Goal: Task Accomplishment & Management: Complete application form

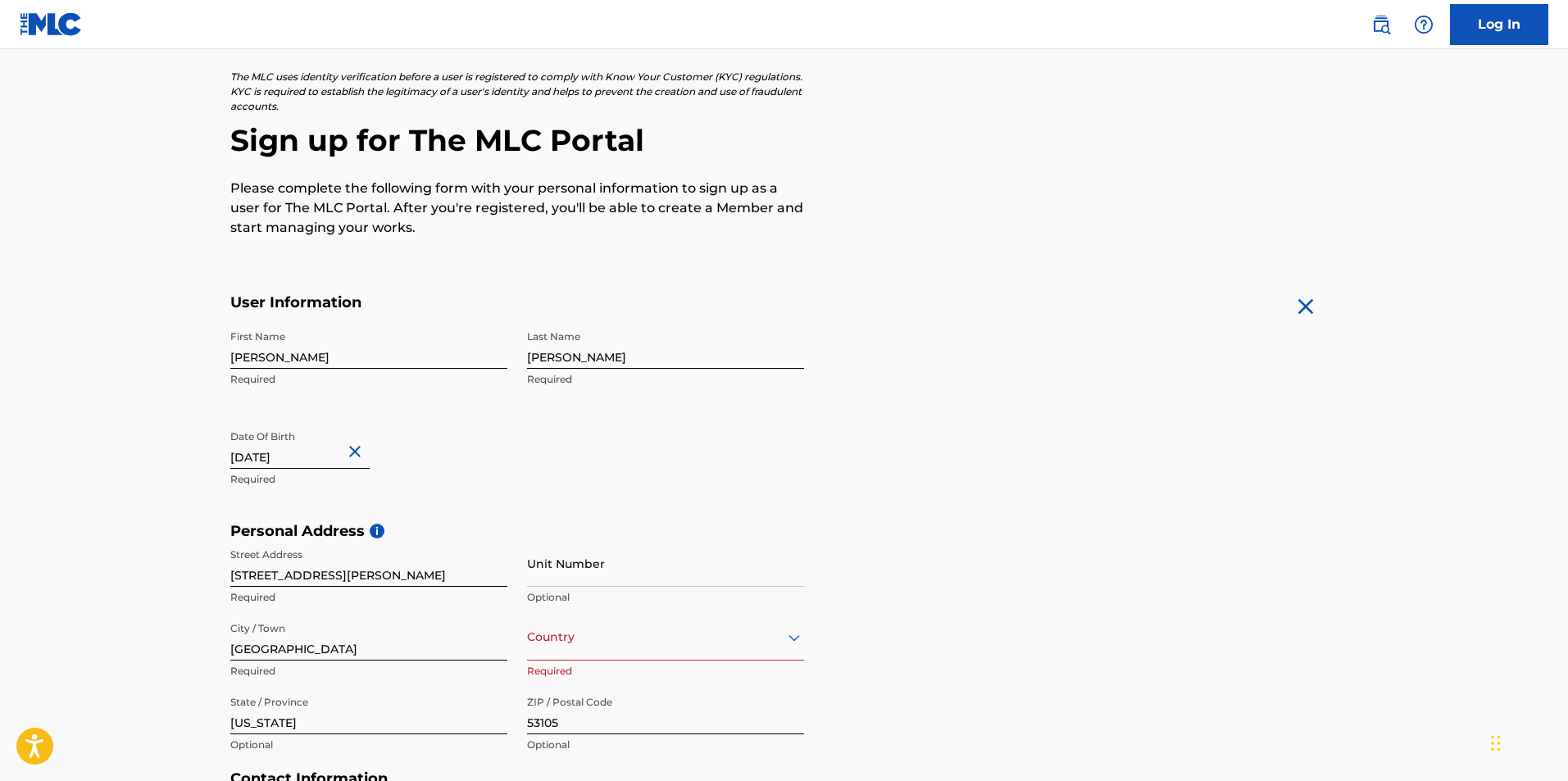
scroll to position [217, 0]
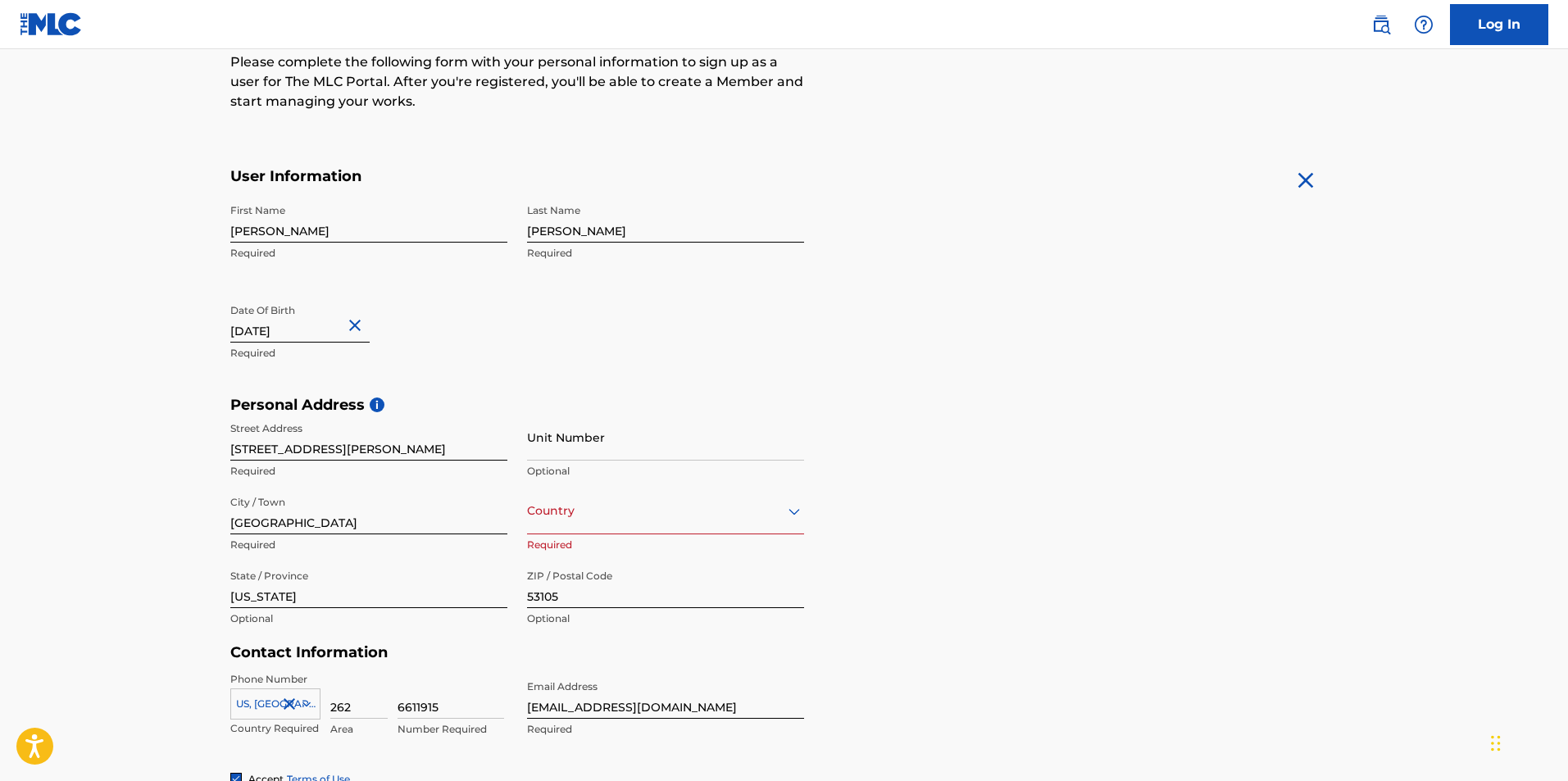
click at [651, 534] on div "option , selected. Select is focused ,type to refine list, press Down to open t…" at bounding box center [665, 510] width 277 height 47
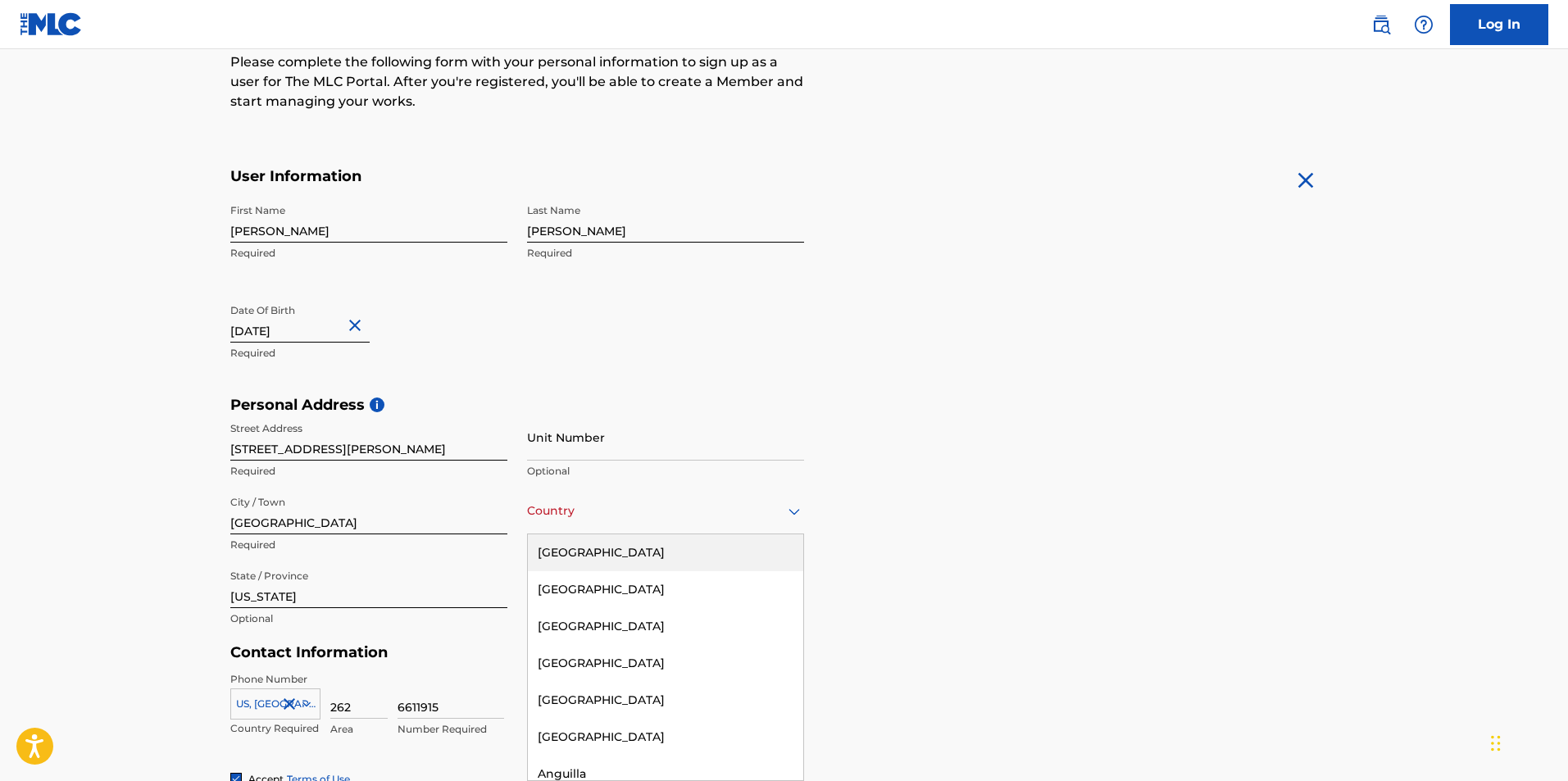
click at [614, 561] on div "United States" at bounding box center [666, 552] width 276 height 37
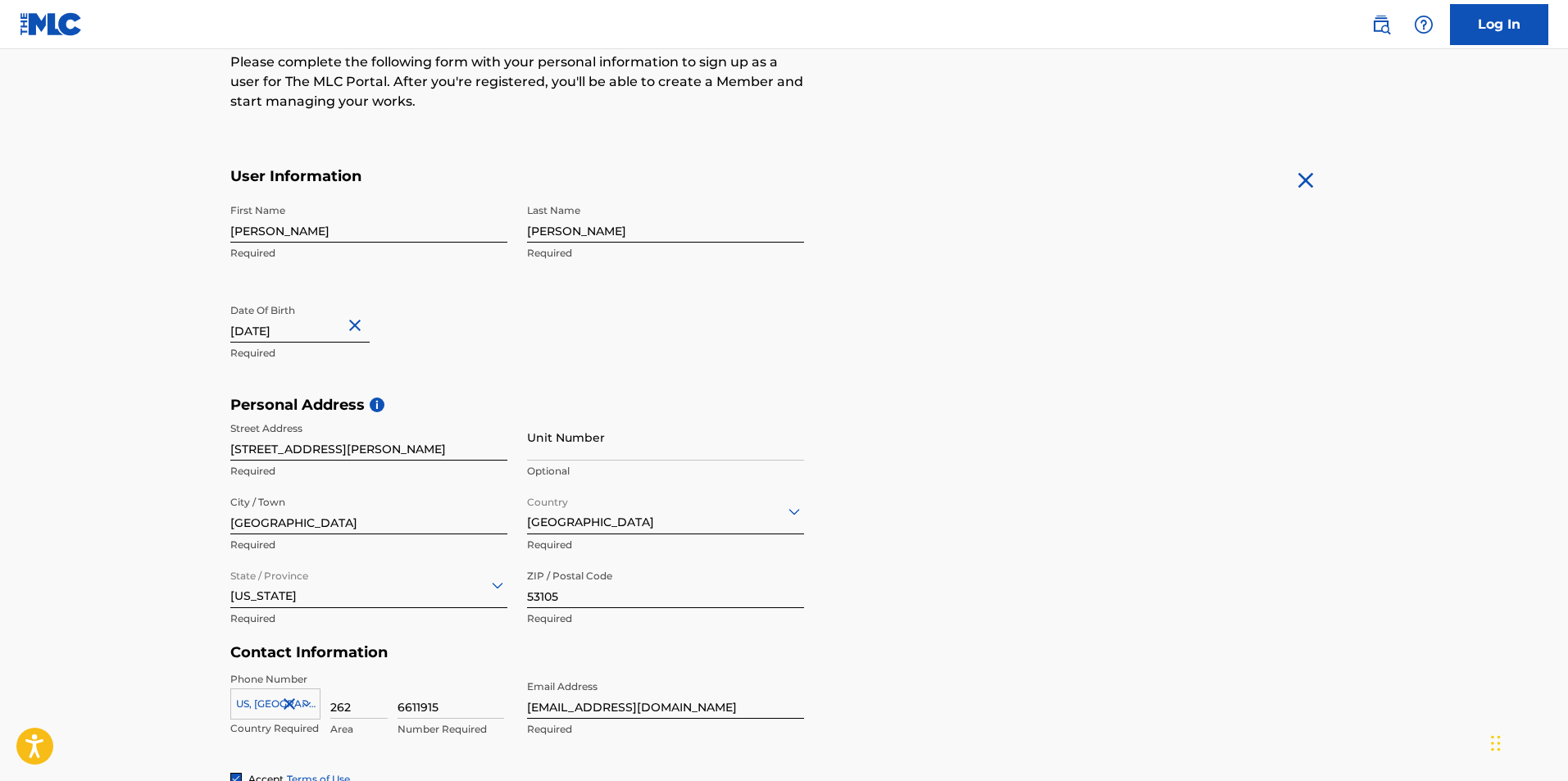
scroll to position [500, 0]
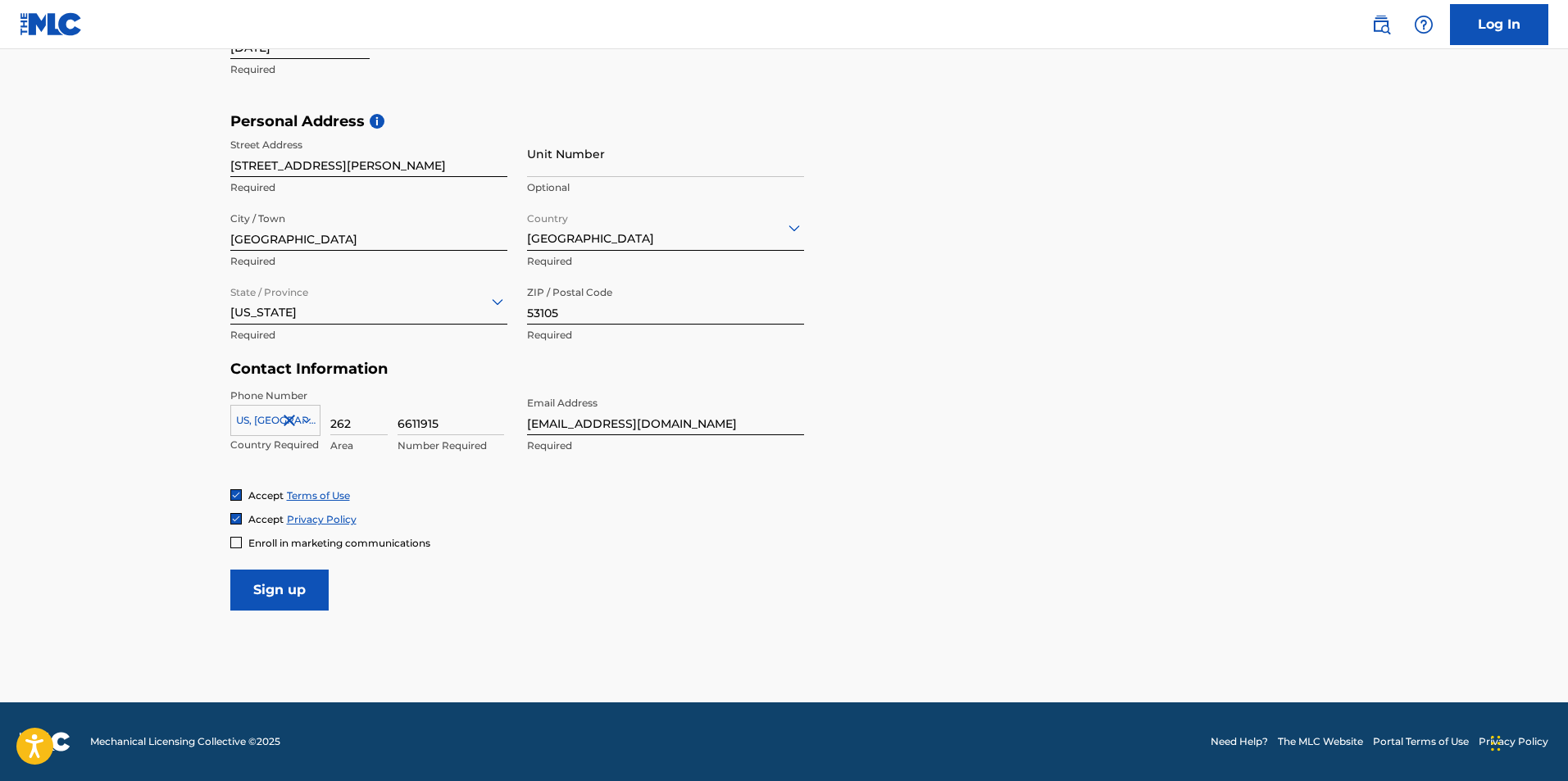
click at [273, 587] on input "Sign up" at bounding box center [280, 590] width 99 height 41
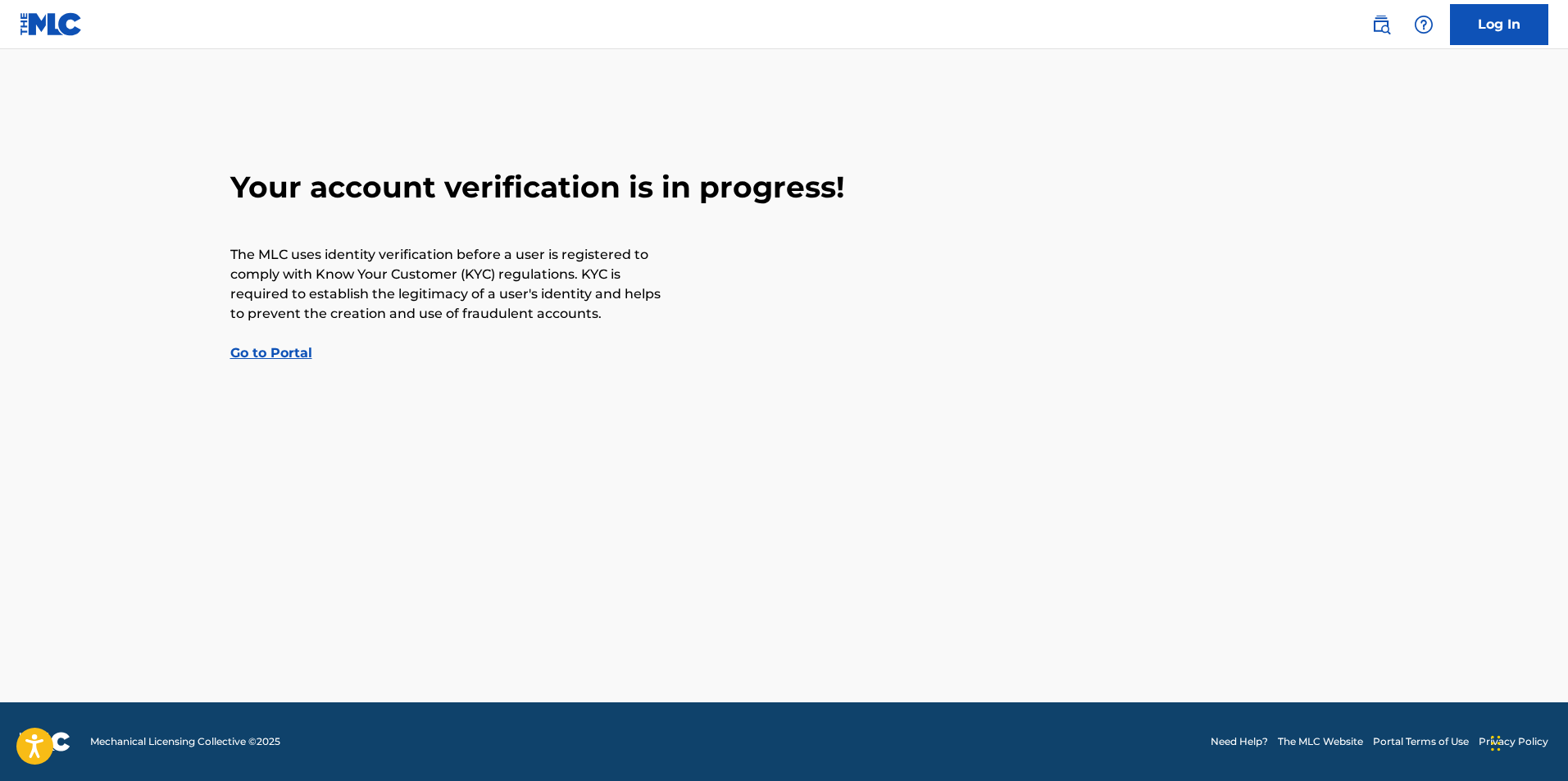
click at [287, 351] on link "Go to Portal" at bounding box center [272, 352] width 82 height 15
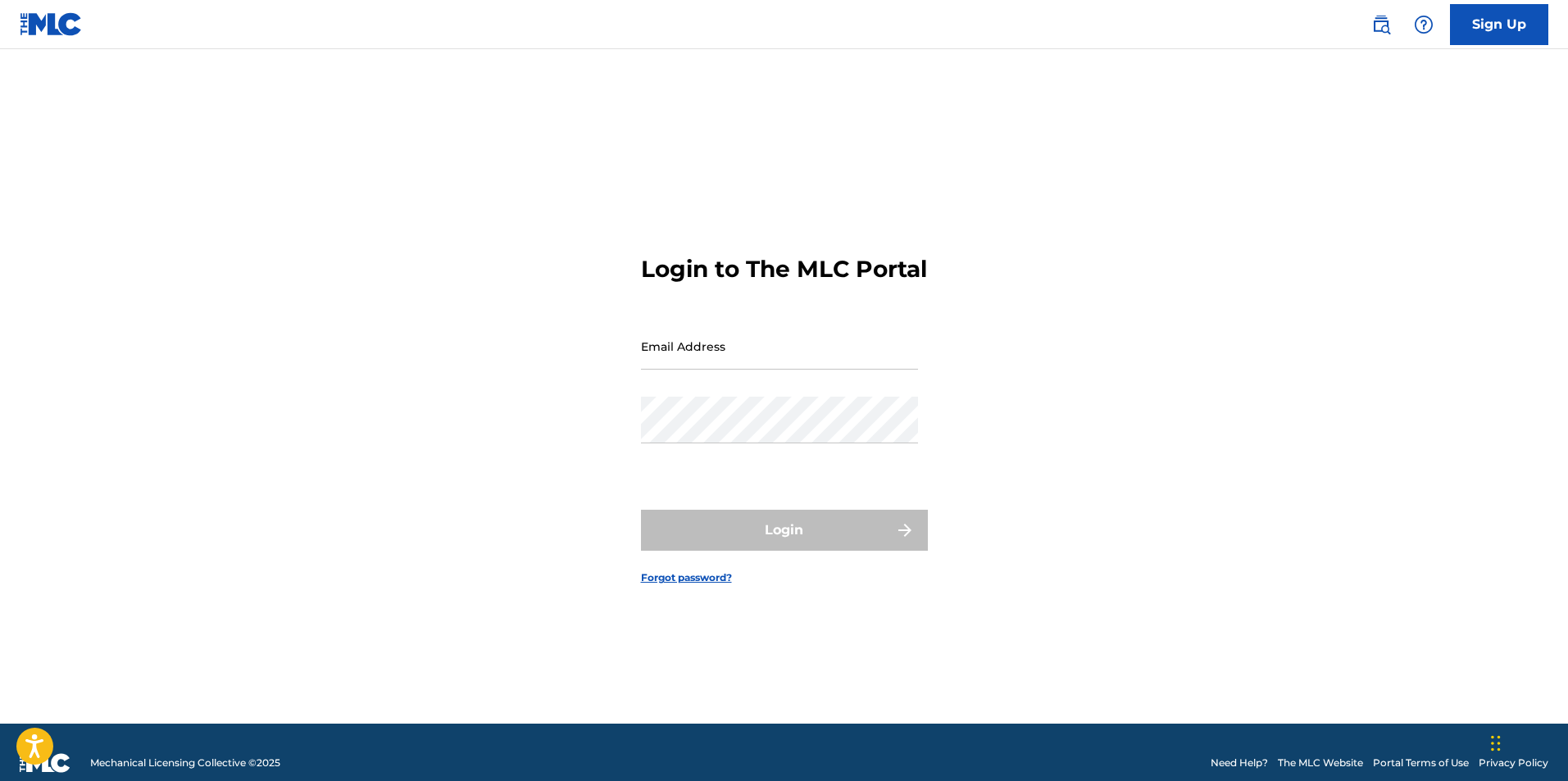
click at [798, 360] on input "Email Address" at bounding box center [779, 345] width 277 height 47
type input "[EMAIL_ADDRESS][DOMAIN_NAME]"
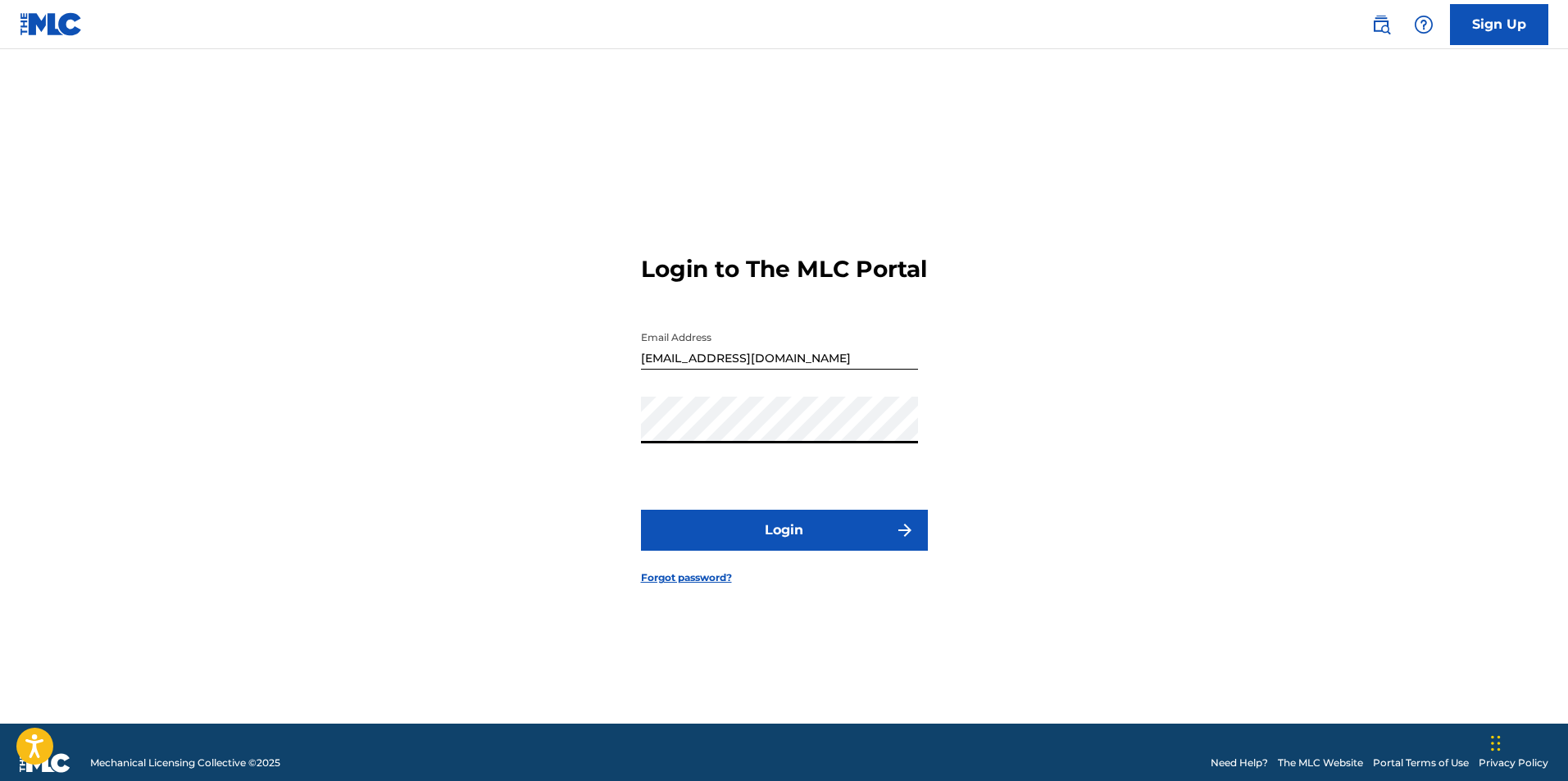
click at [641, 510] on button "Login" at bounding box center [784, 530] width 287 height 41
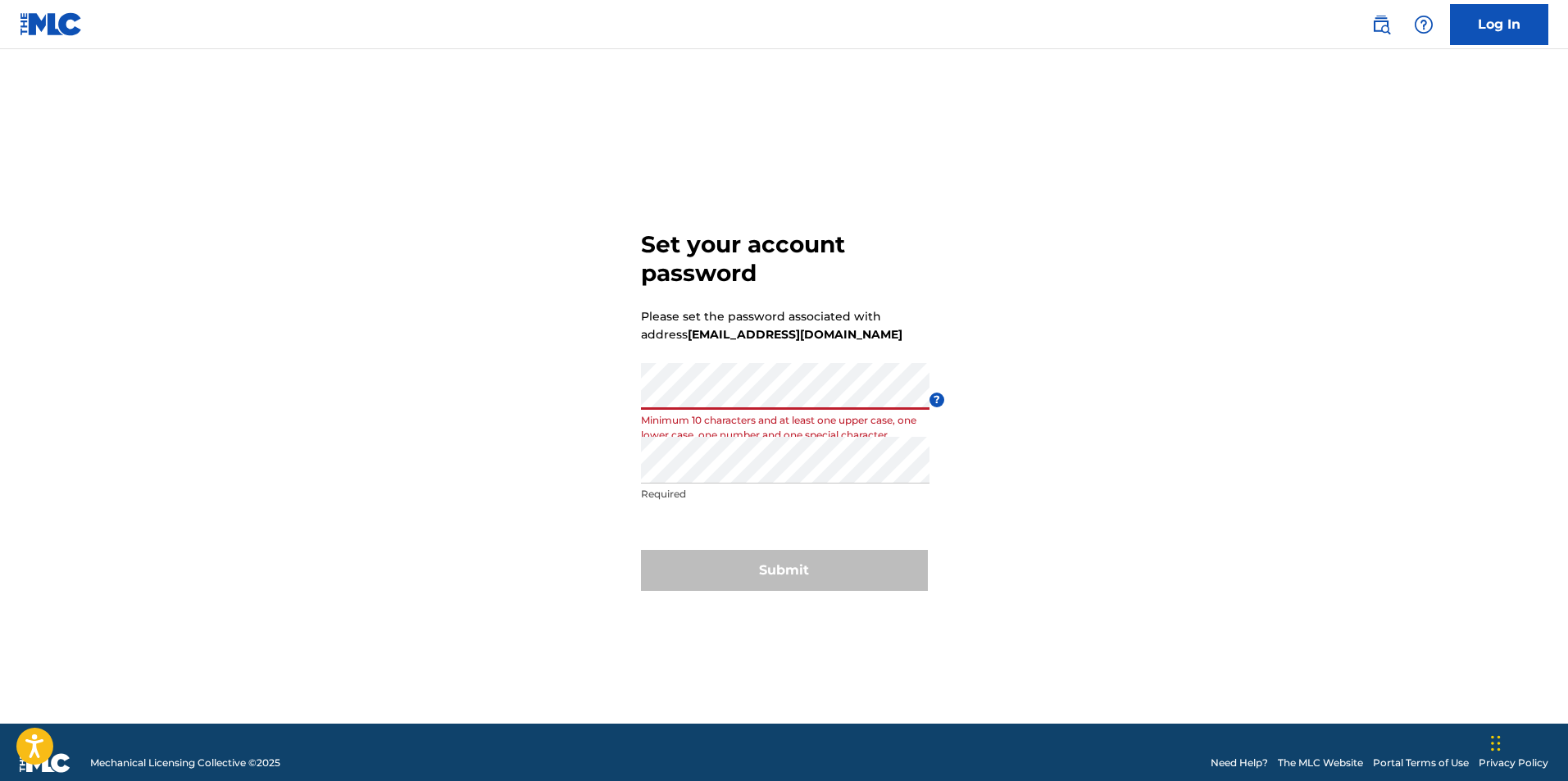
click at [583, 400] on div "Set your account password Please set the password associated with address [EMAI…" at bounding box center [784, 407] width 1147 height 633
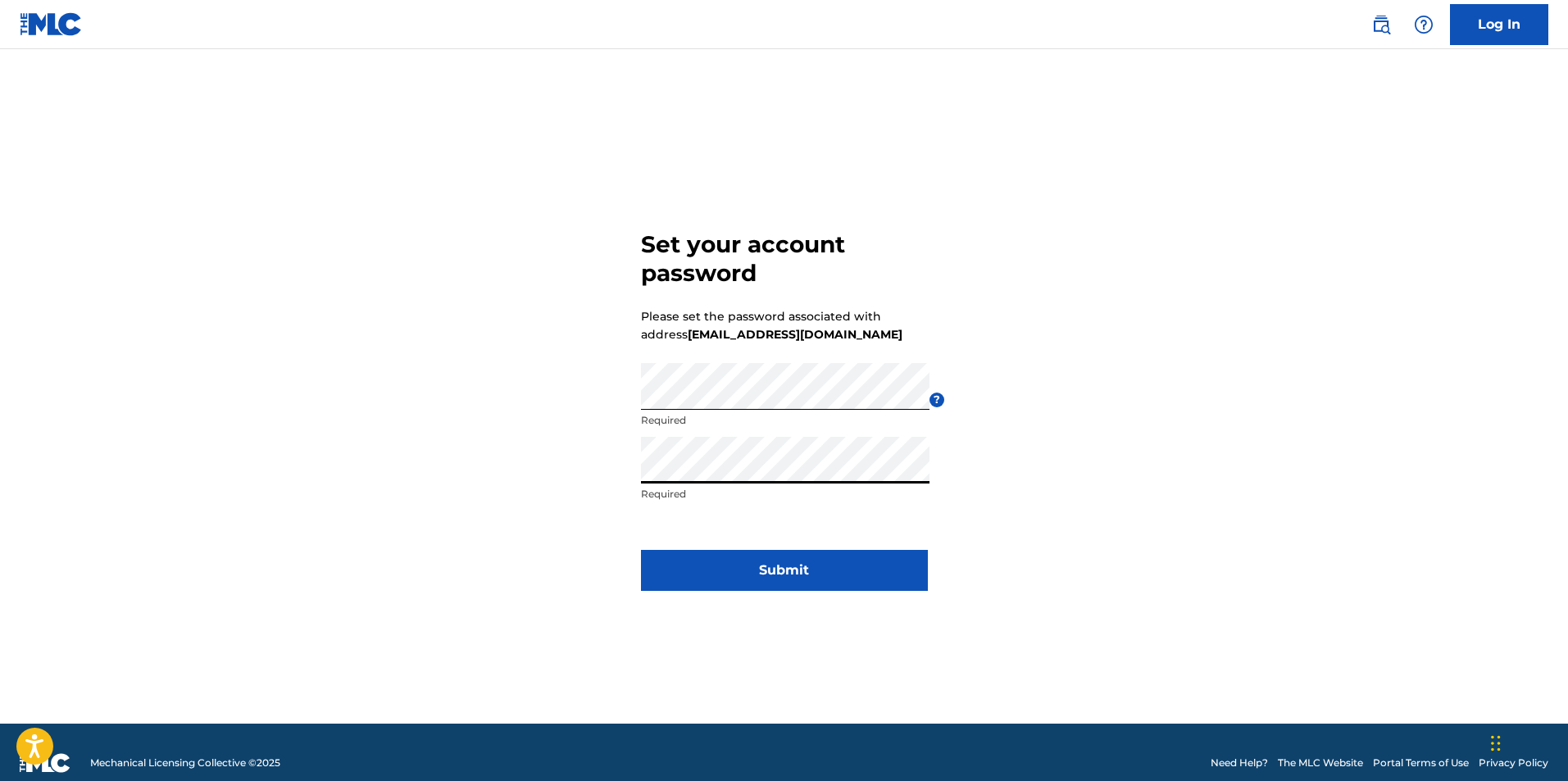
click at [721, 569] on button "Submit" at bounding box center [784, 570] width 287 height 41
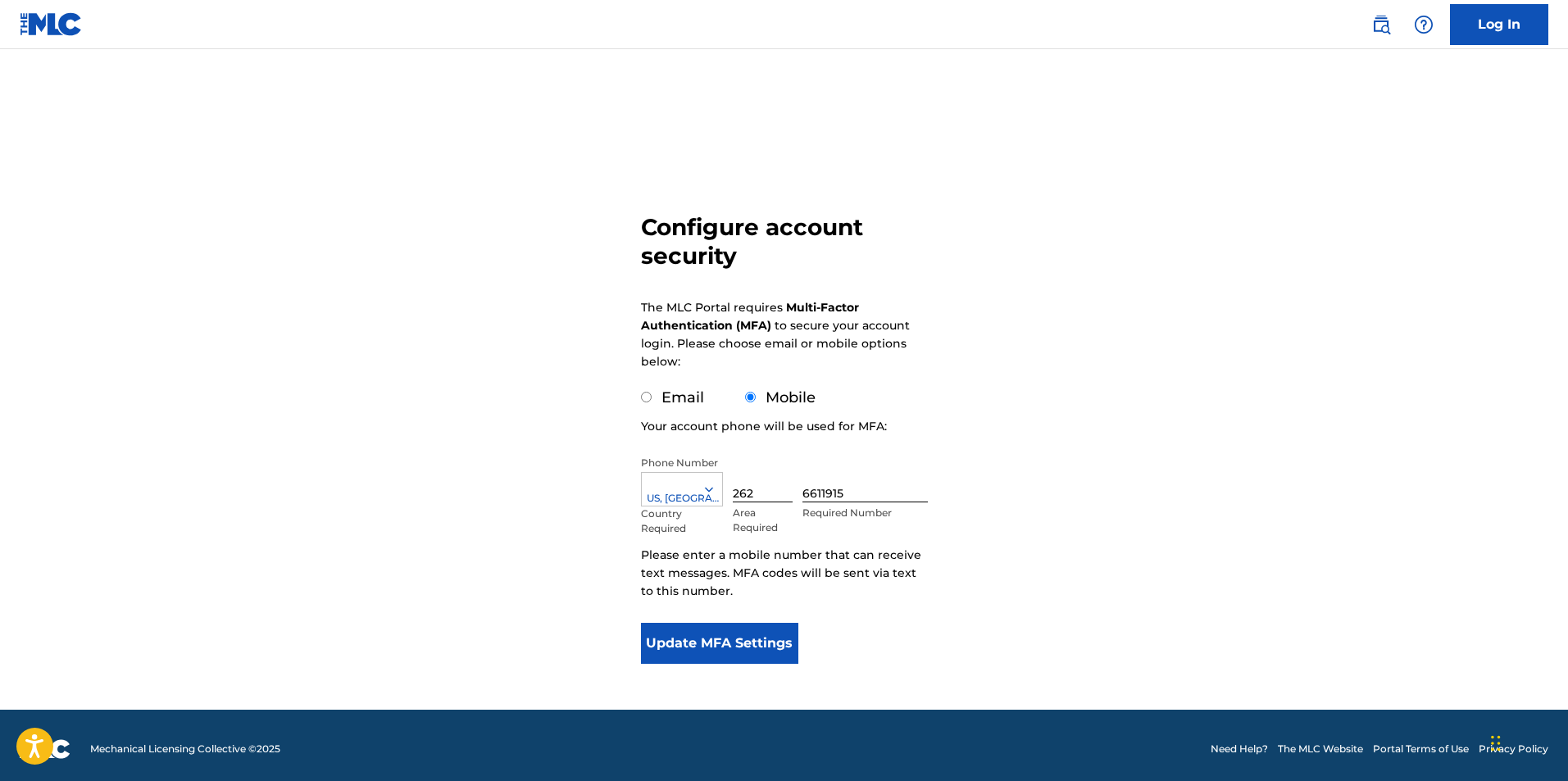
click at [721, 644] on button "Update MFA Settings" at bounding box center [720, 643] width 158 height 41
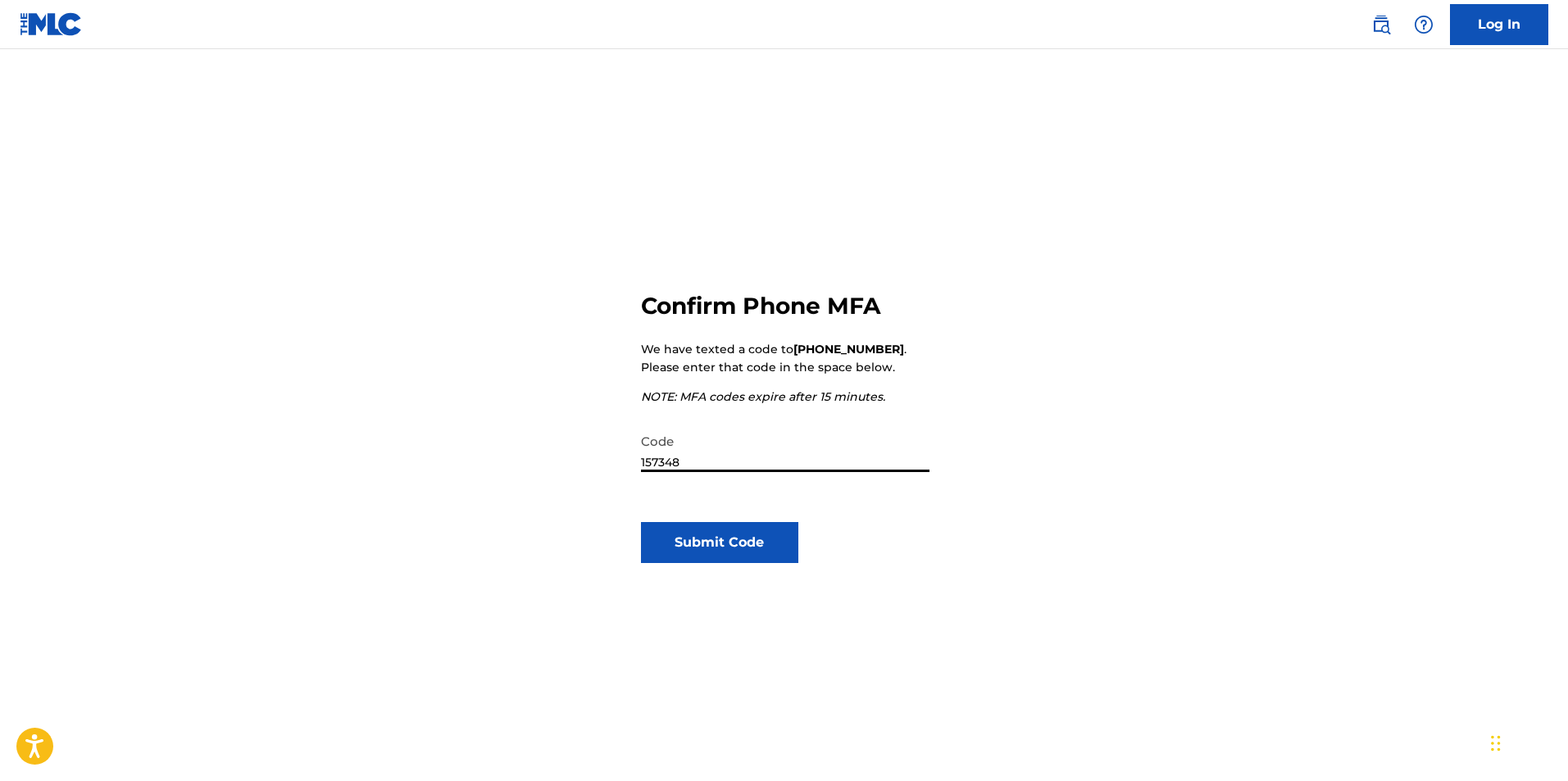
type input "157348"
click at [731, 541] on button "Submit Code" at bounding box center [720, 542] width 158 height 41
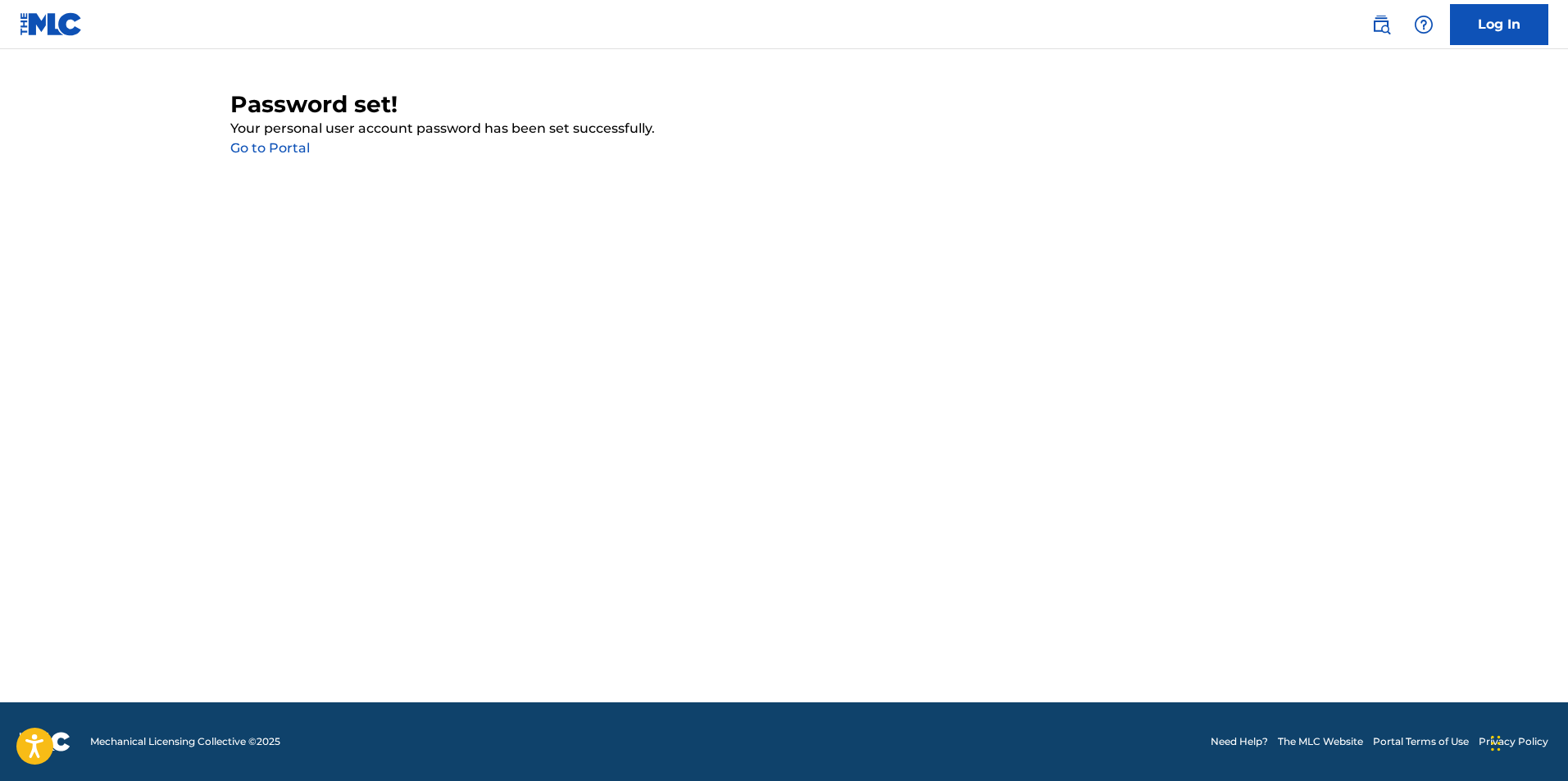
click at [243, 144] on link "Go to Portal" at bounding box center [270, 148] width 79 height 15
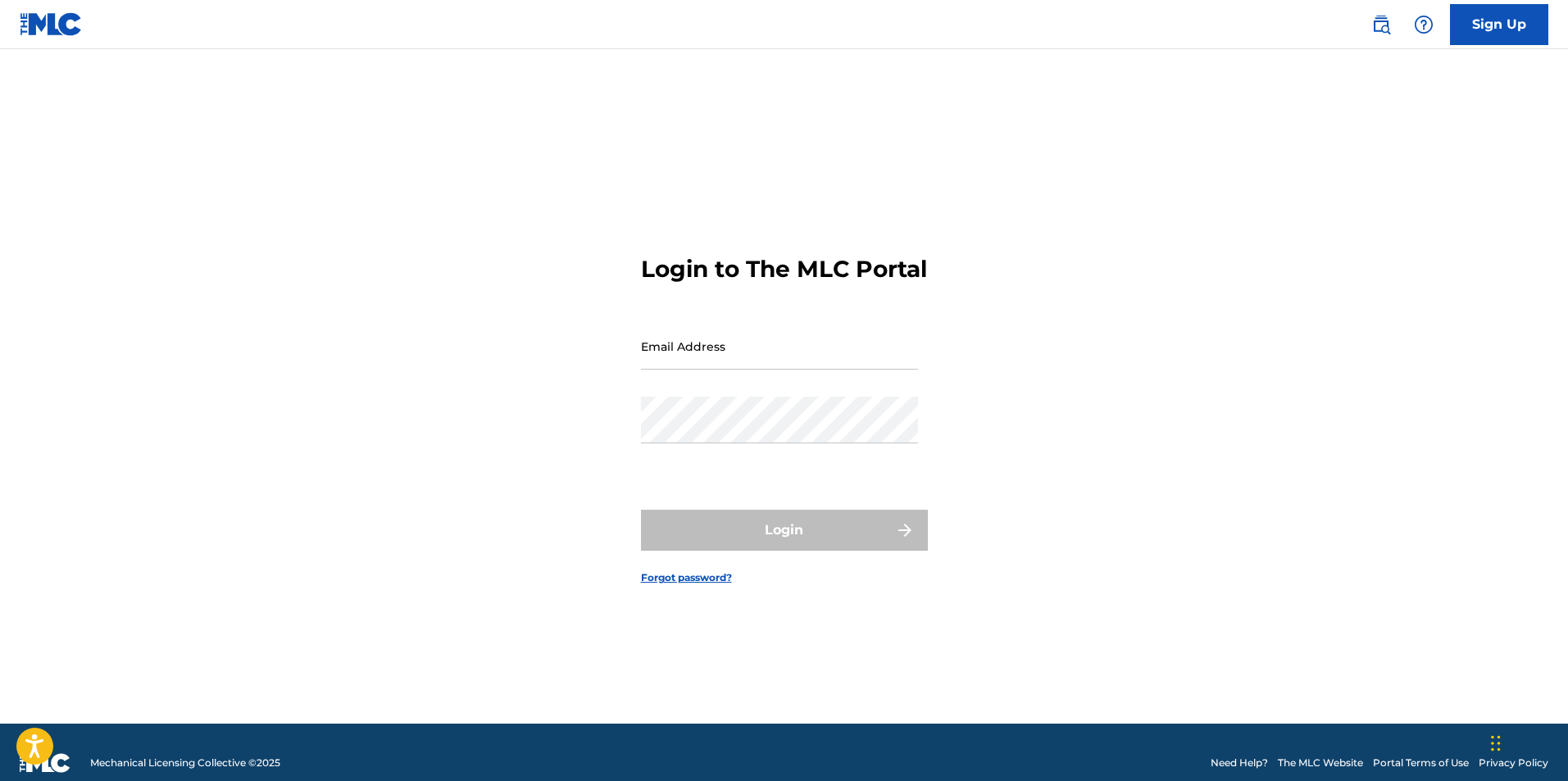
click at [765, 348] on input "Email Address" at bounding box center [779, 345] width 277 height 47
type input "[EMAIL_ADDRESS][DOMAIN_NAME]"
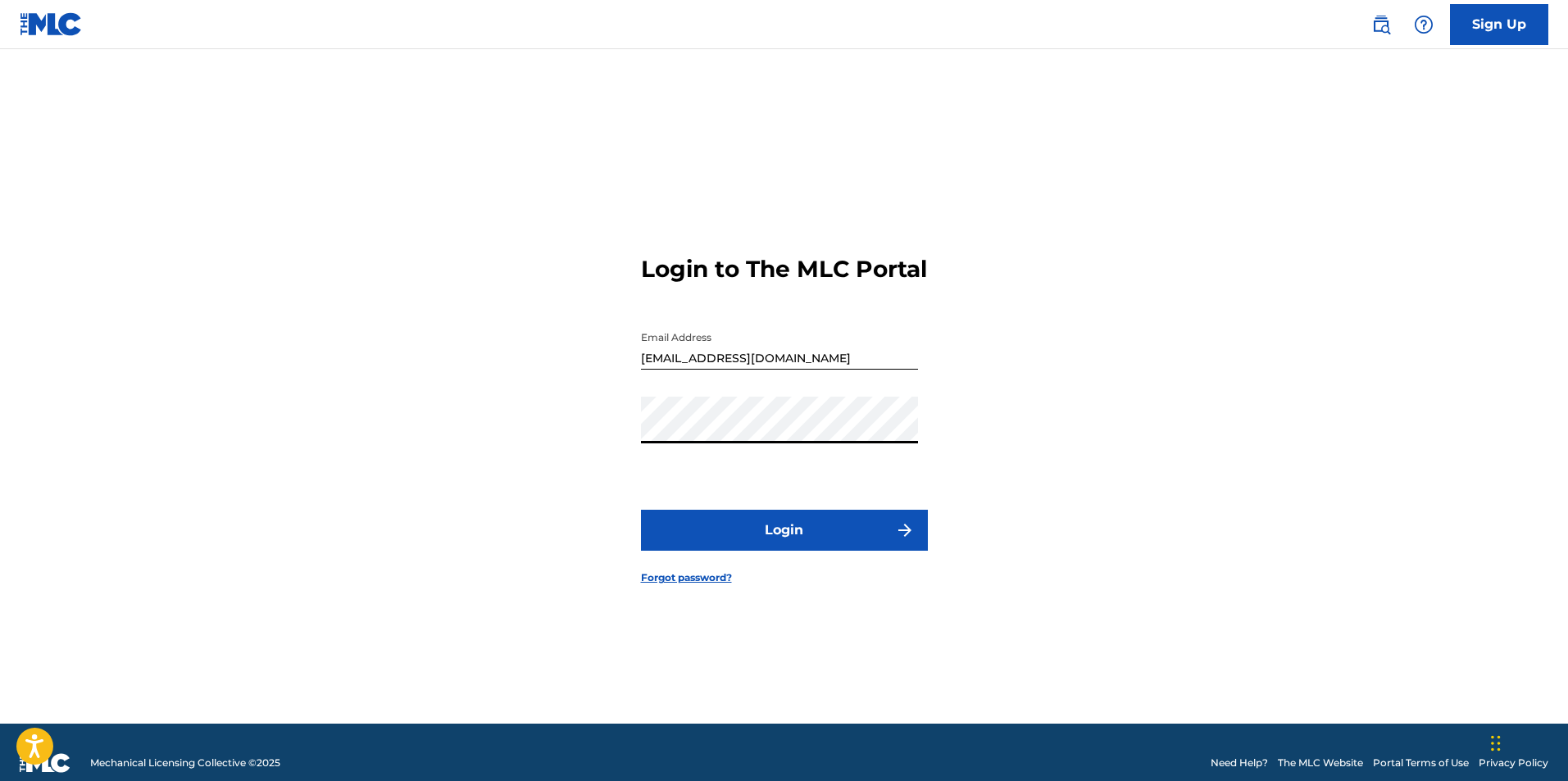
click at [641, 510] on button "Login" at bounding box center [784, 530] width 287 height 41
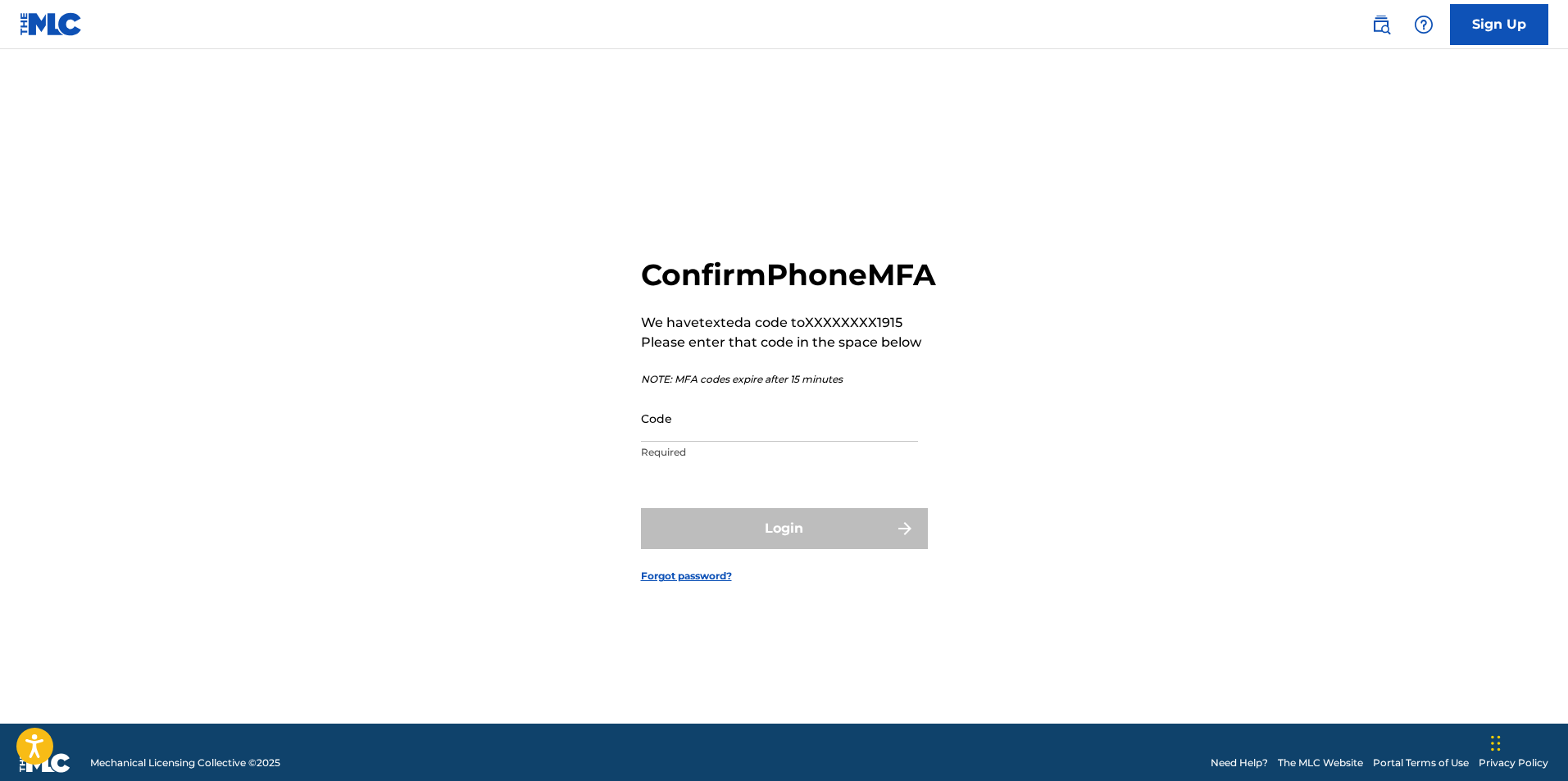
click at [769, 429] on input "Code" at bounding box center [779, 418] width 277 height 47
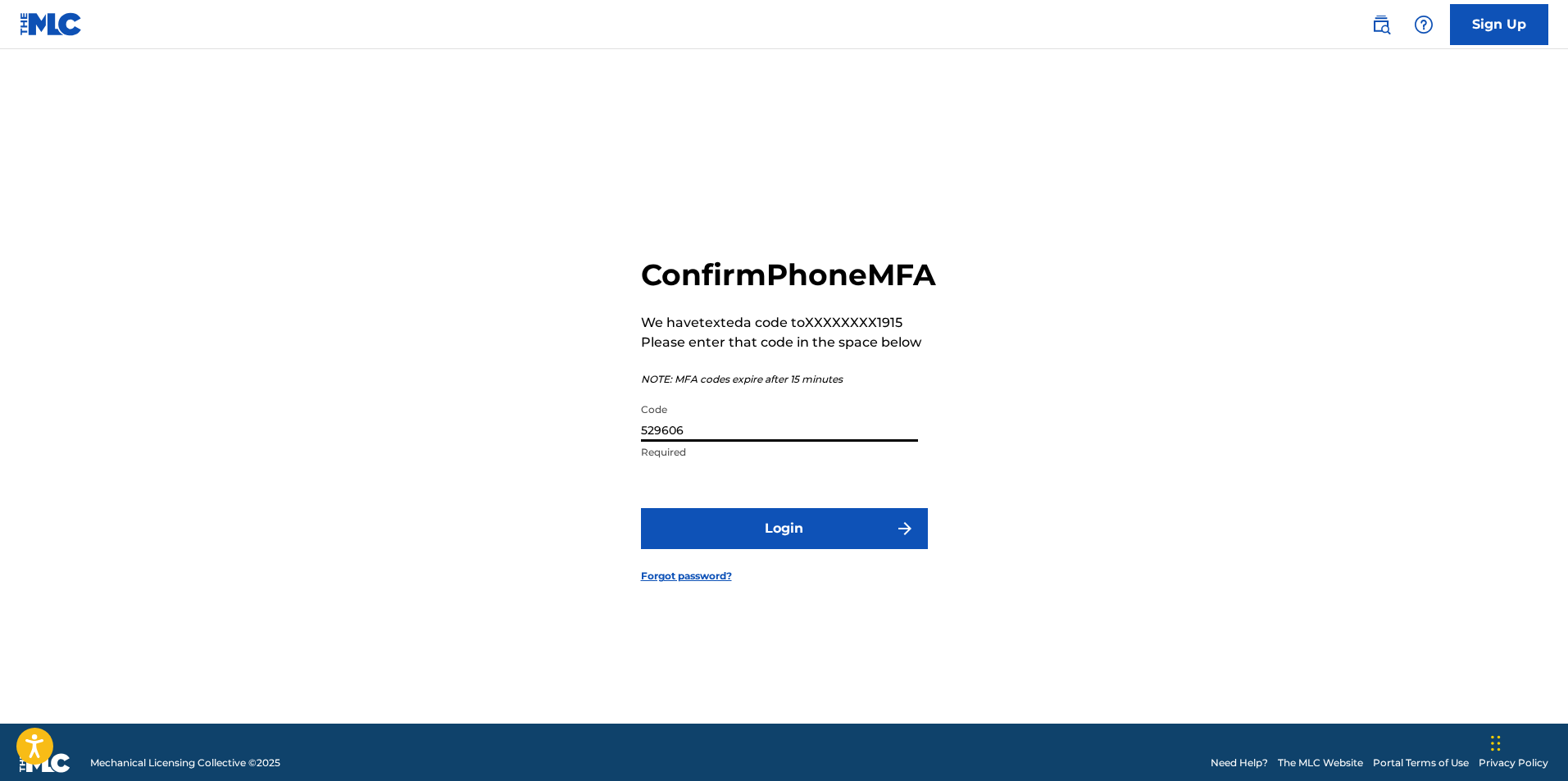
type input "529606"
click at [896, 563] on form "Confirm Phone MFA We have texted a code to XXXXXXXX1915 Please enter that code …" at bounding box center [784, 407] width 287 height 633
click at [773, 549] on button "Login" at bounding box center [784, 528] width 287 height 41
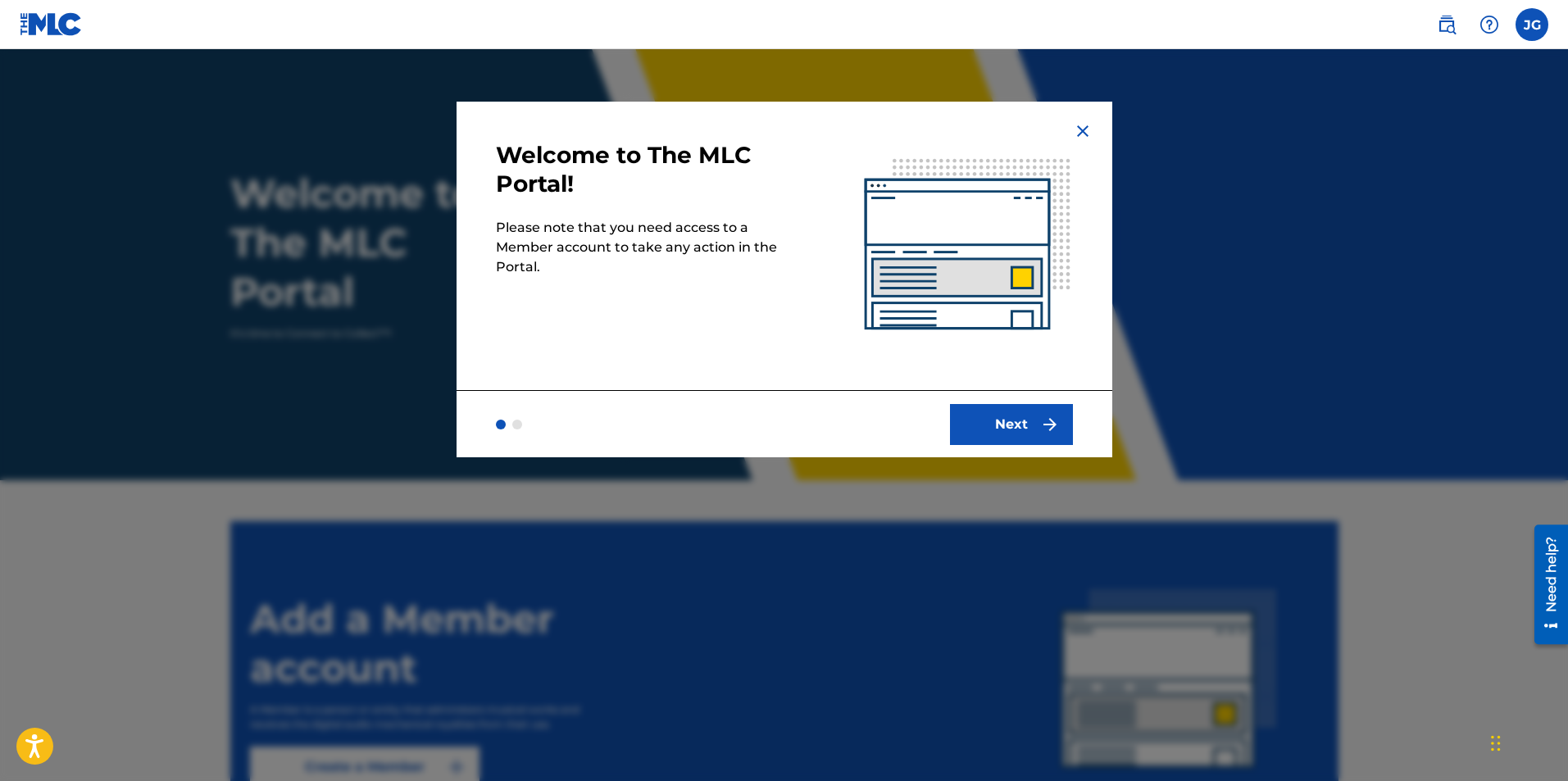
click at [1031, 431] on button "Next" at bounding box center [1011, 425] width 123 height 41
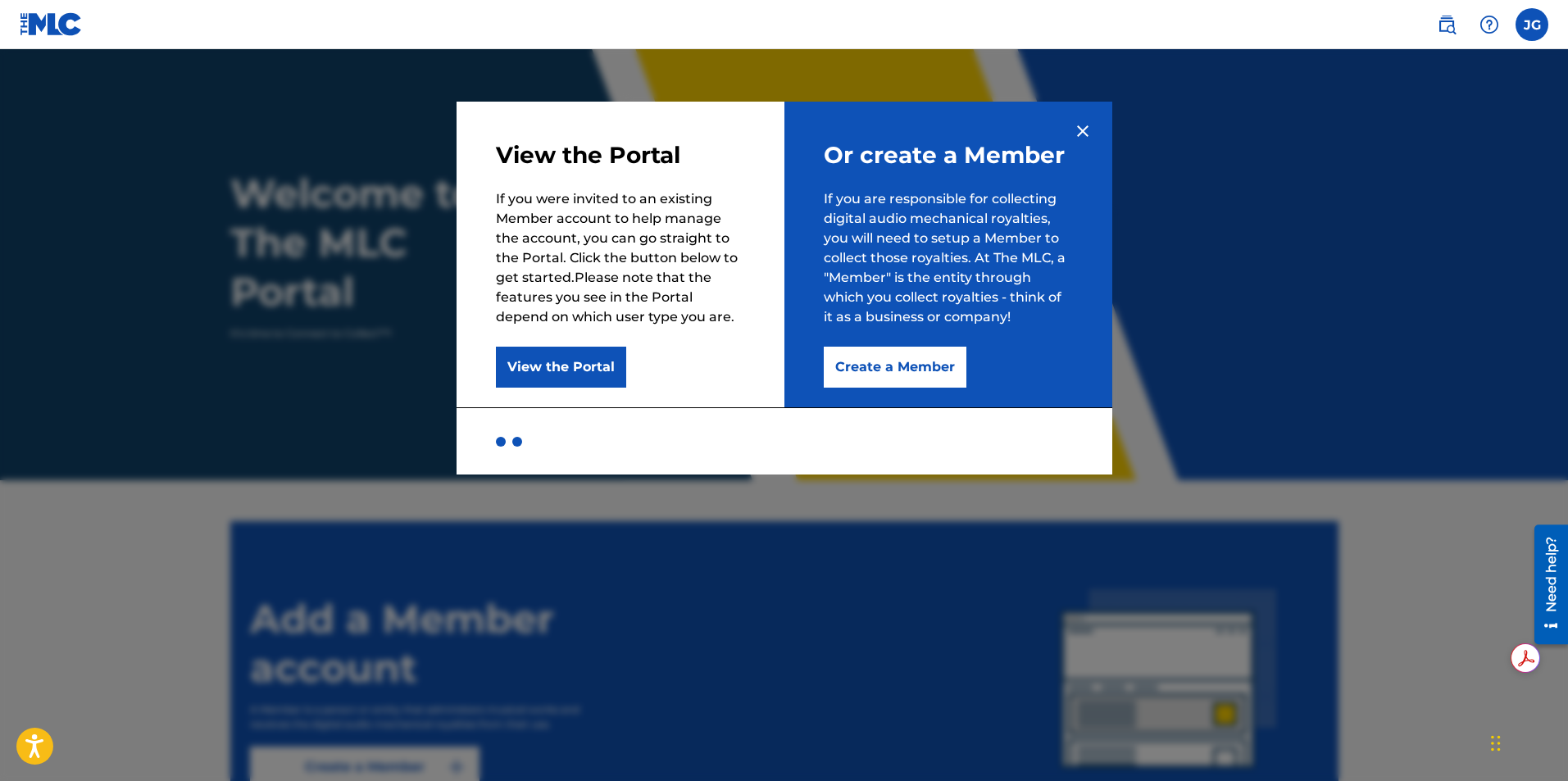
click at [913, 368] on button "Create a Member" at bounding box center [896, 367] width 143 height 41
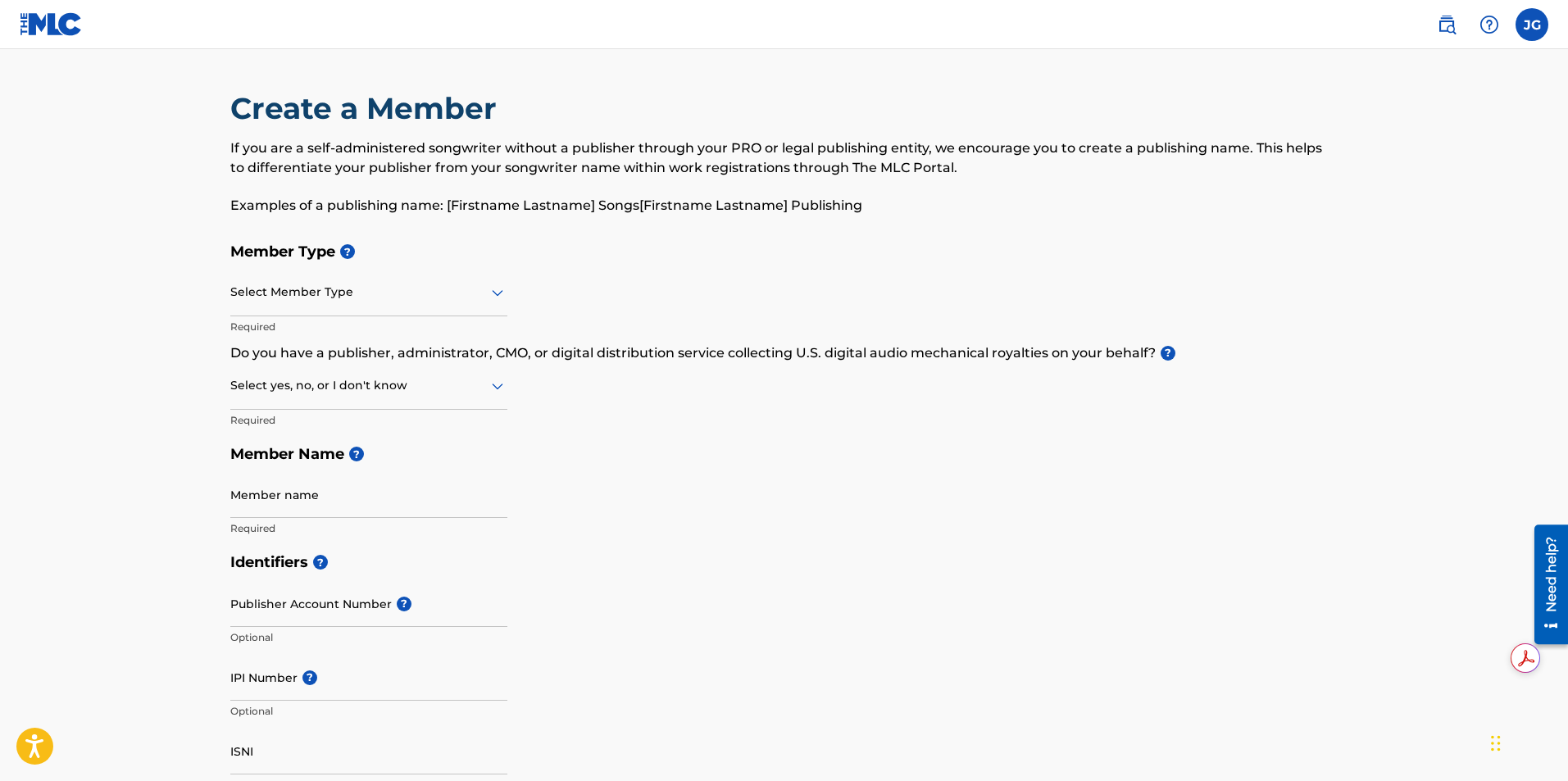
click at [342, 290] on div at bounding box center [369, 292] width 277 height 20
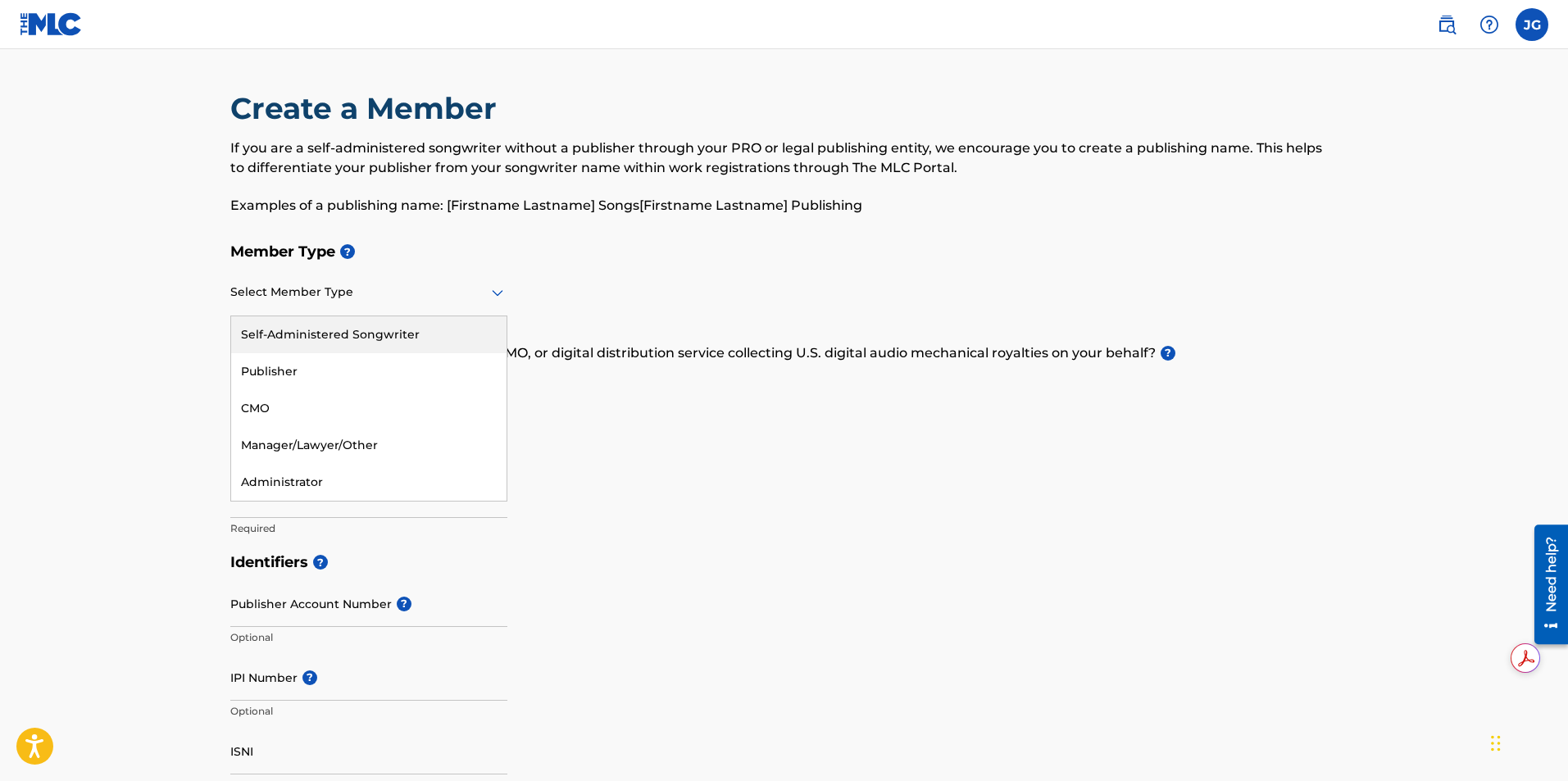
click at [374, 332] on div "Self-Administered Songwriter" at bounding box center [369, 334] width 276 height 37
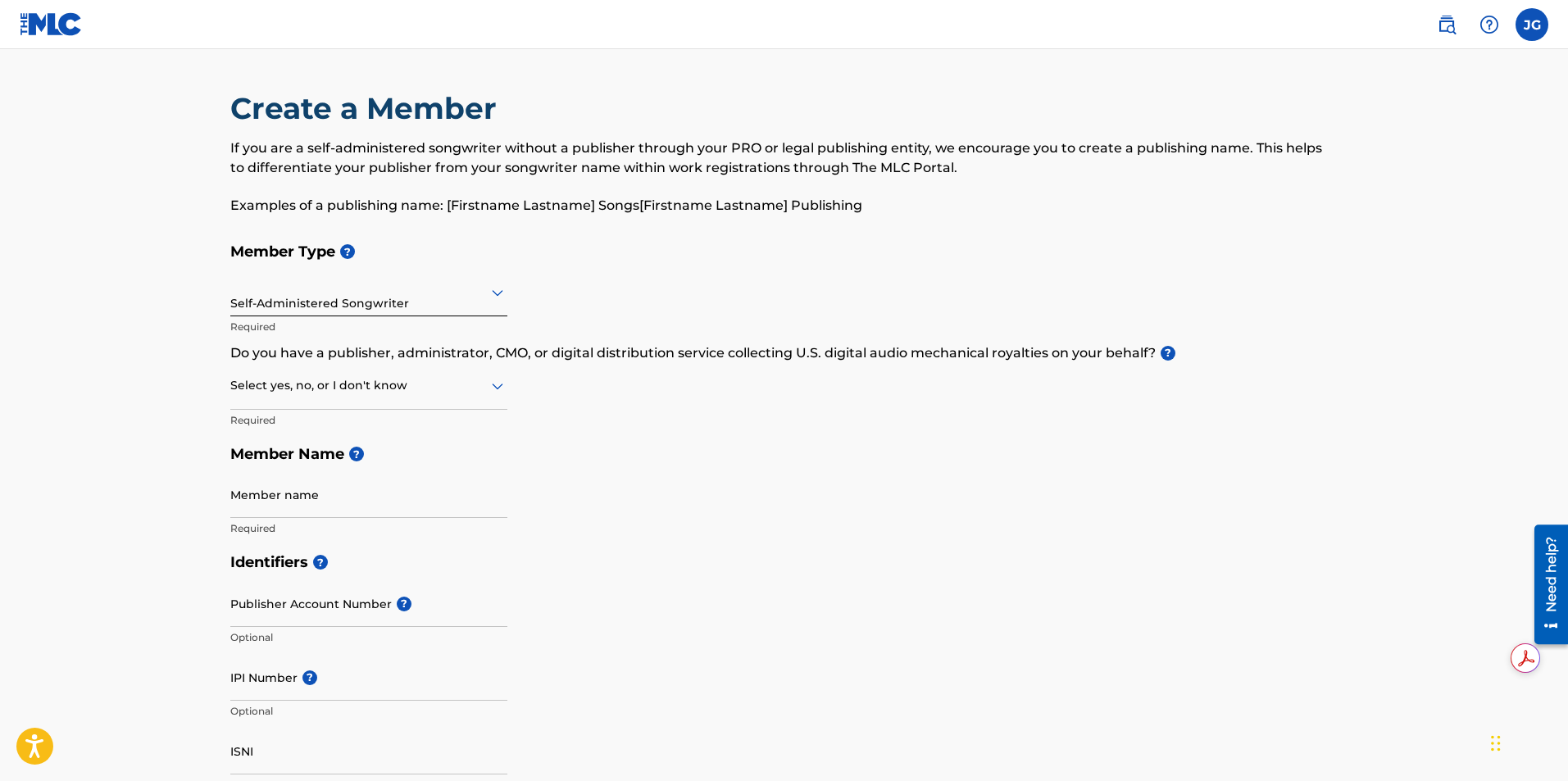
click at [391, 308] on div "Self-Administered Songwriter" at bounding box center [369, 292] width 277 height 40
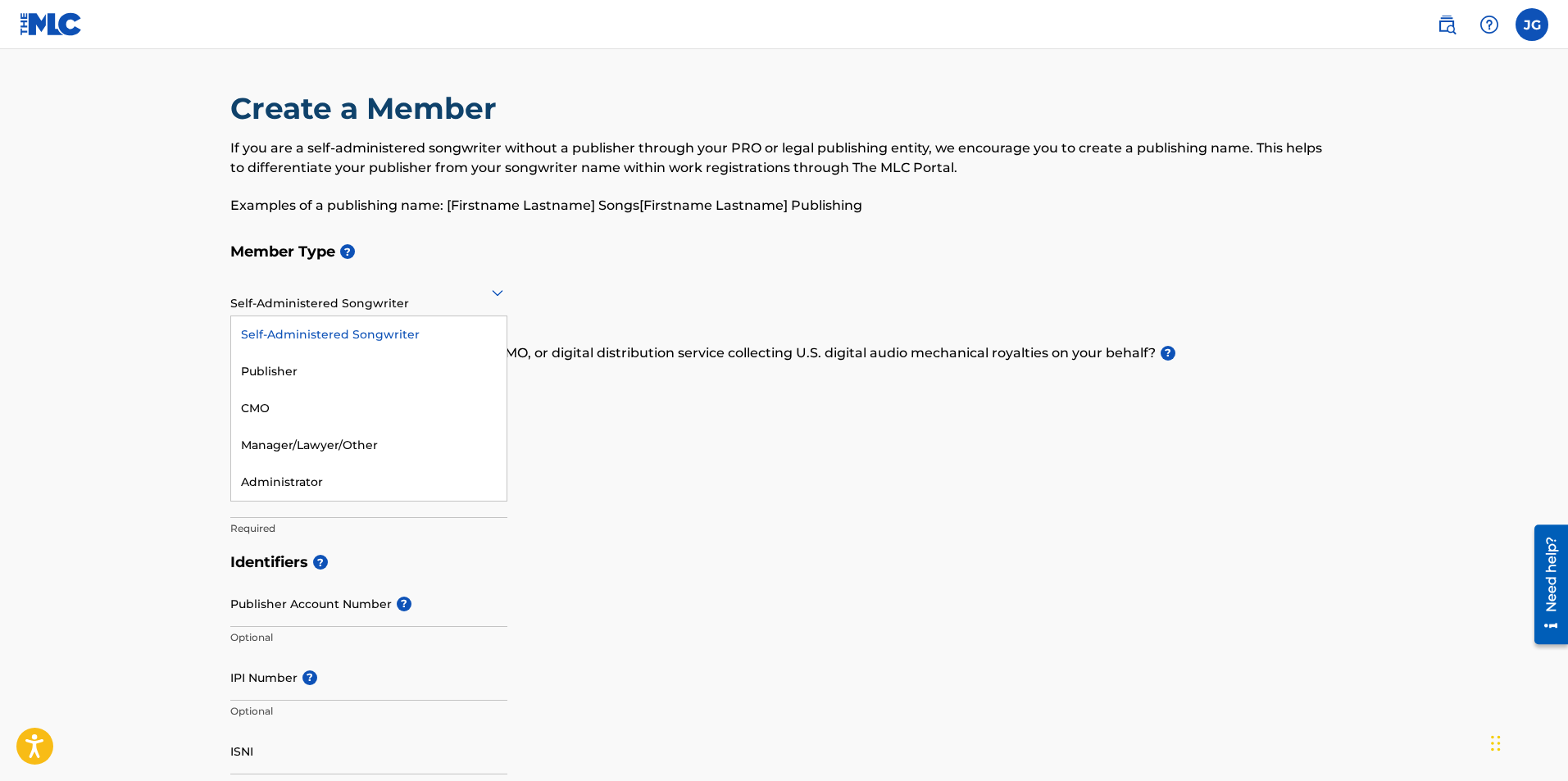
click at [395, 340] on div "Self-Administered Songwriter" at bounding box center [369, 334] width 276 height 37
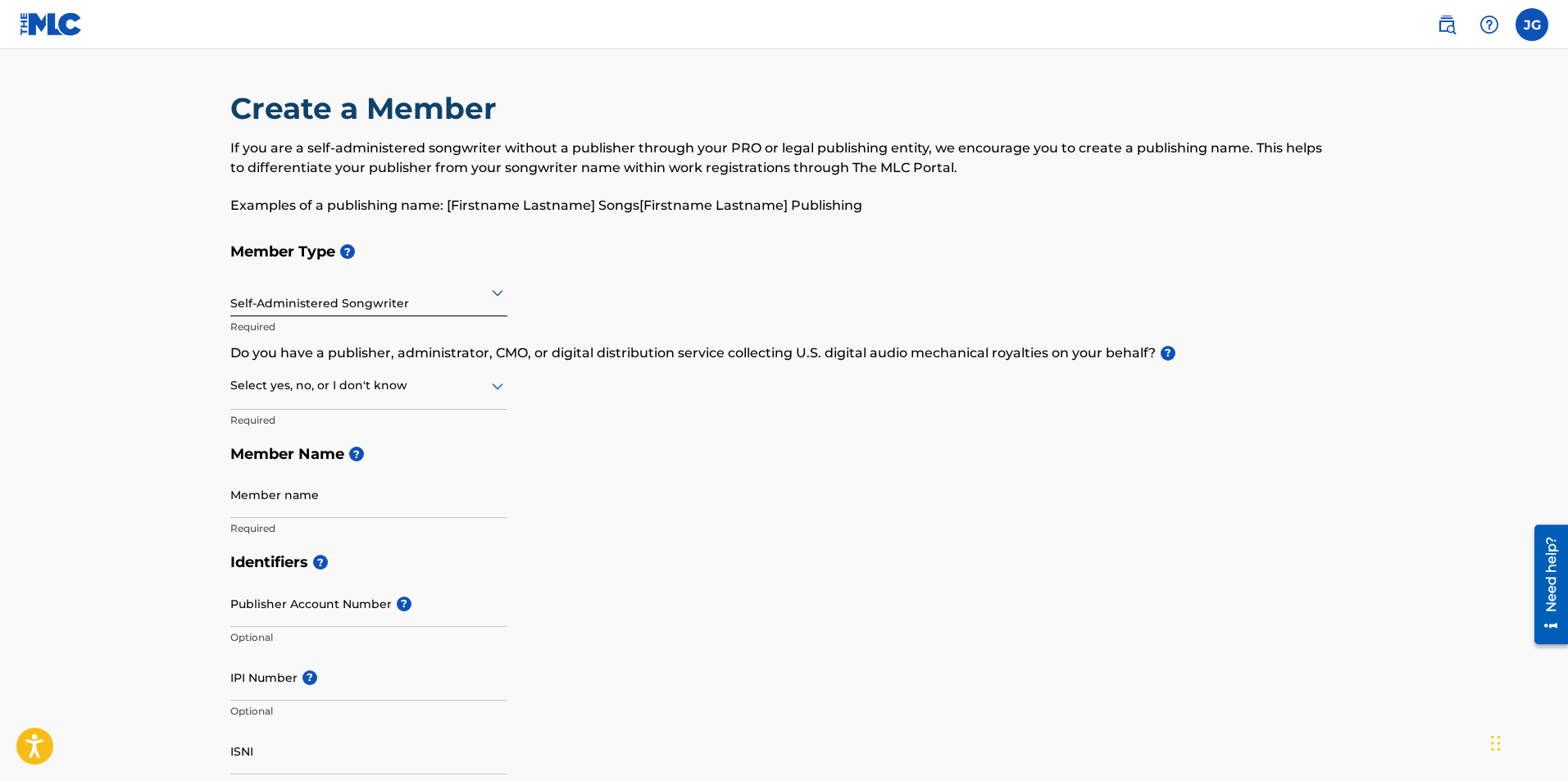
click at [391, 388] on div at bounding box center [369, 385] width 277 height 20
click at [363, 457] on div "No" at bounding box center [369, 465] width 276 height 37
click at [377, 488] on input "Member name" at bounding box center [369, 494] width 277 height 47
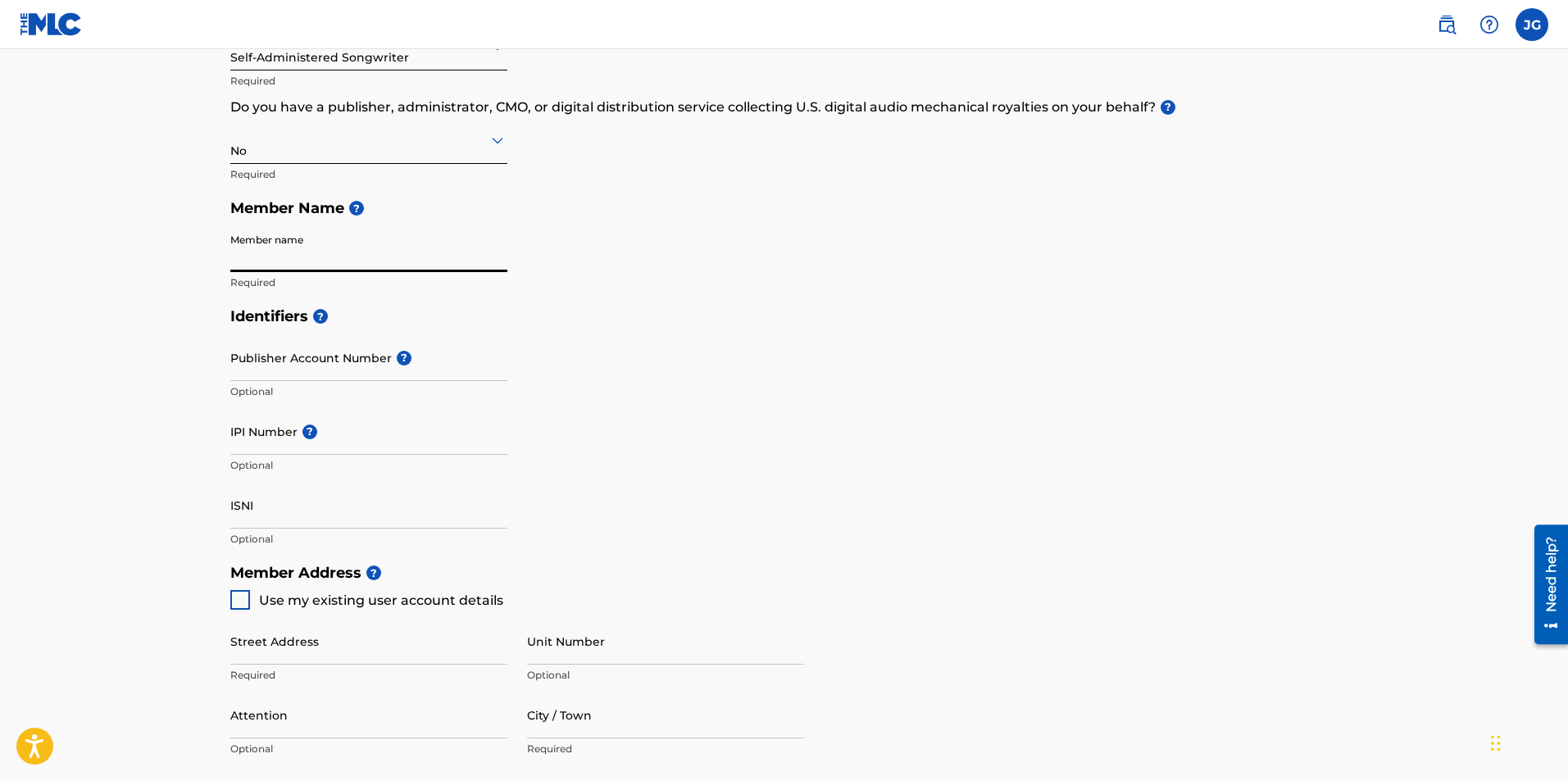
scroll to position [328, 0]
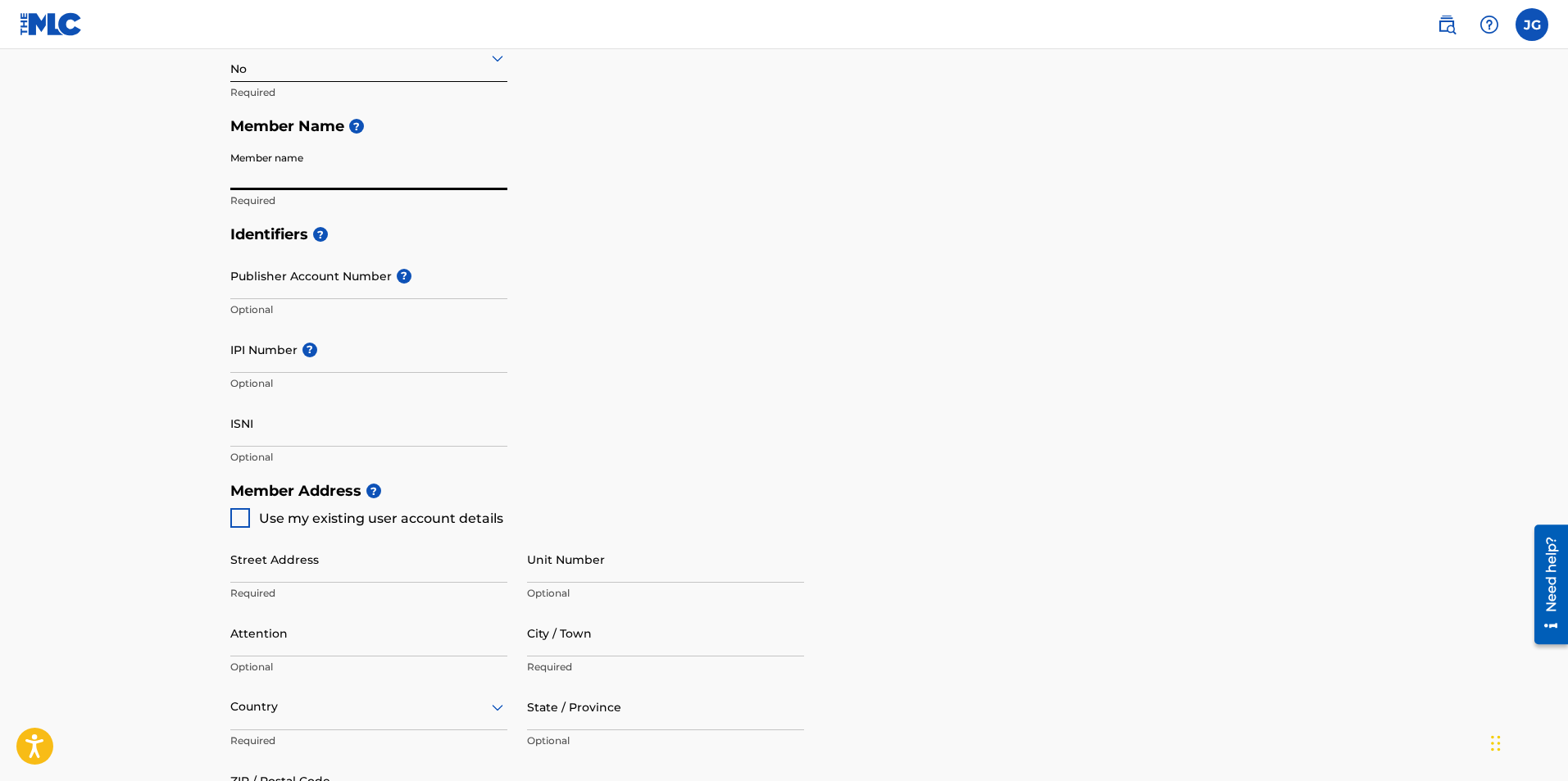
click at [340, 271] on input "Publisher Account Number ?" at bounding box center [369, 276] width 277 height 47
click at [327, 354] on input "IPI Number ?" at bounding box center [369, 349] width 277 height 47
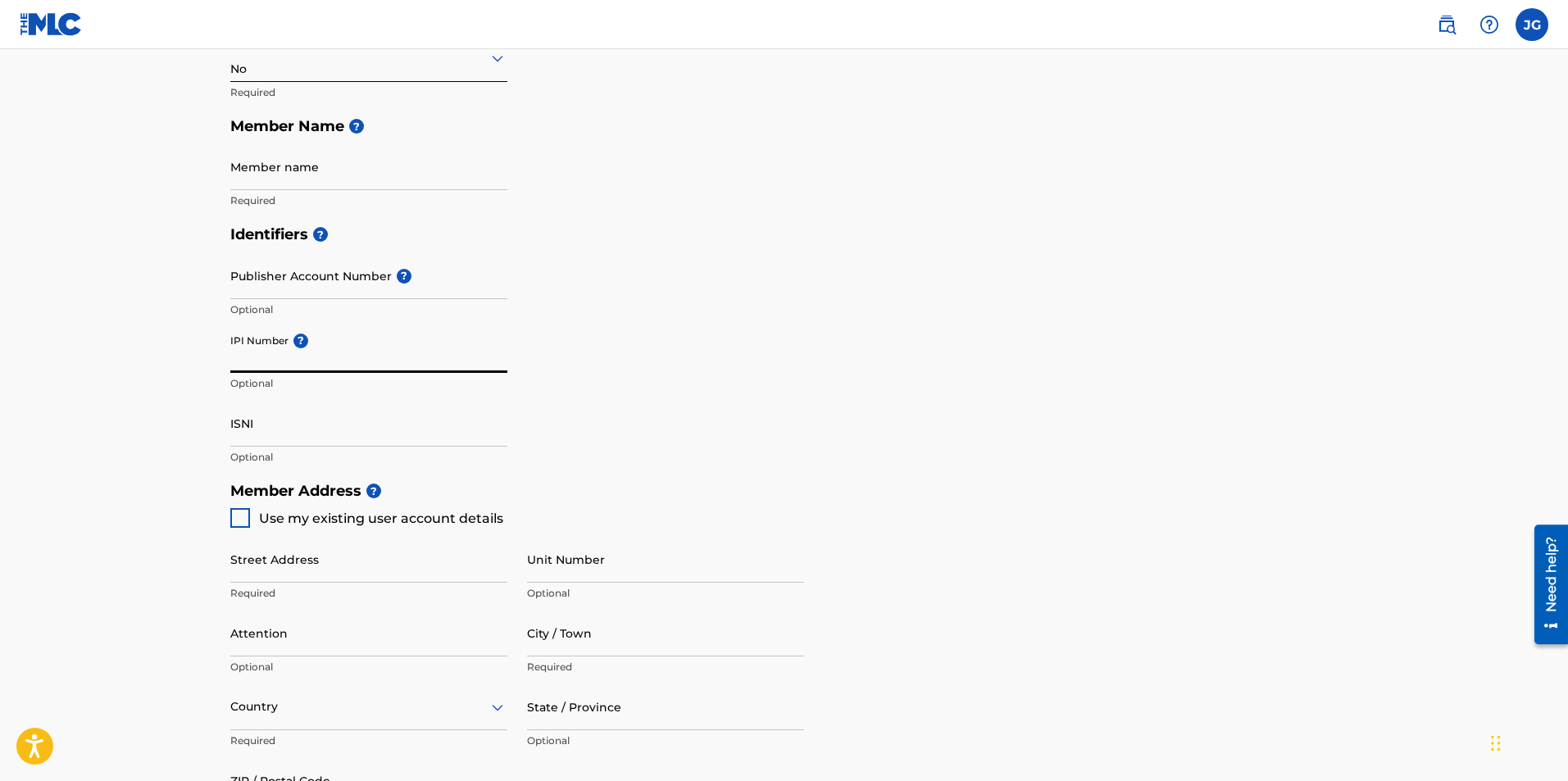
click at [334, 427] on input "ISNI" at bounding box center [369, 423] width 277 height 47
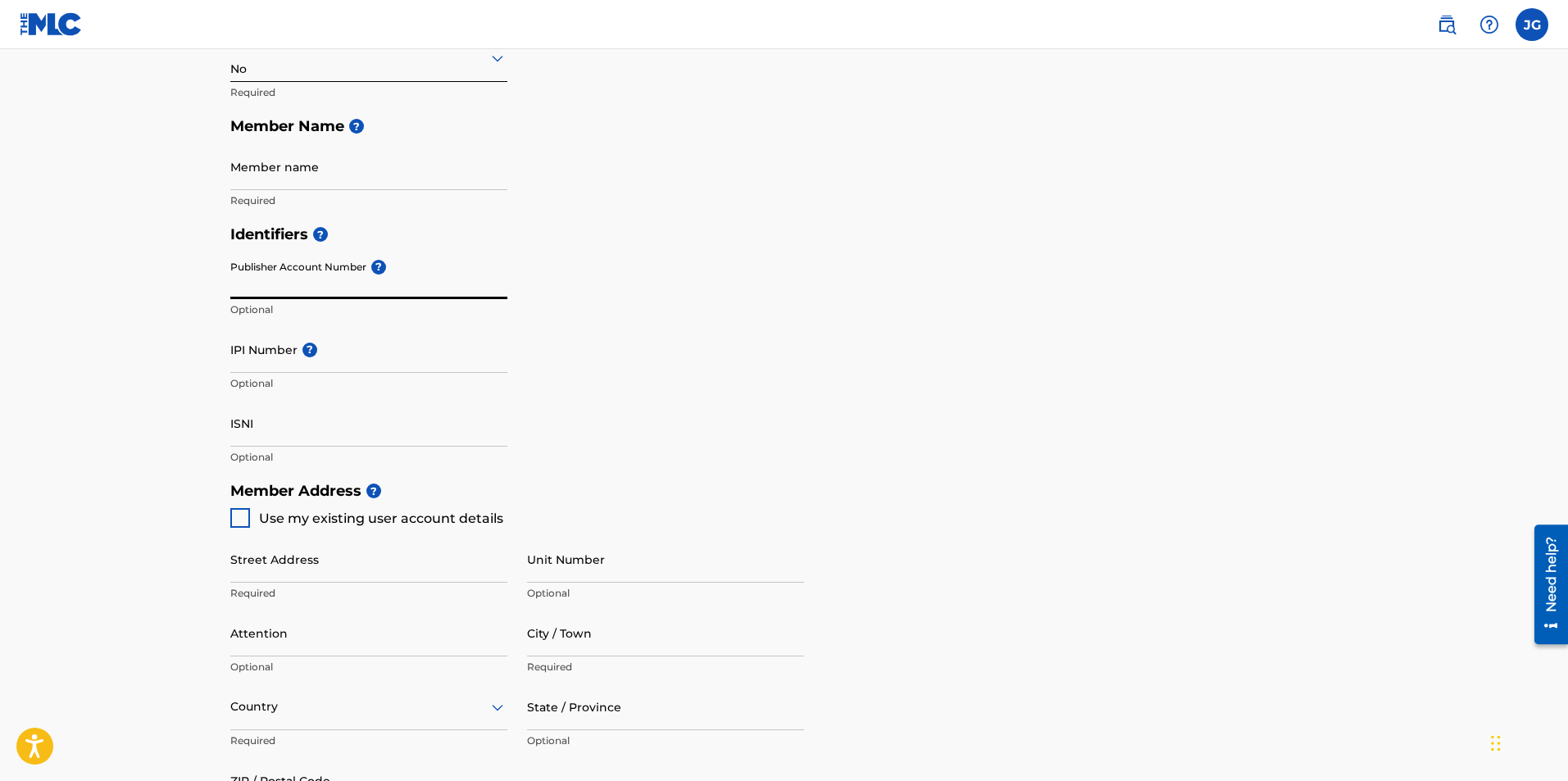
click at [340, 278] on input "Publisher Account Number ?" at bounding box center [369, 276] width 277 height 47
